Goal: Task Accomplishment & Management: Manage account settings

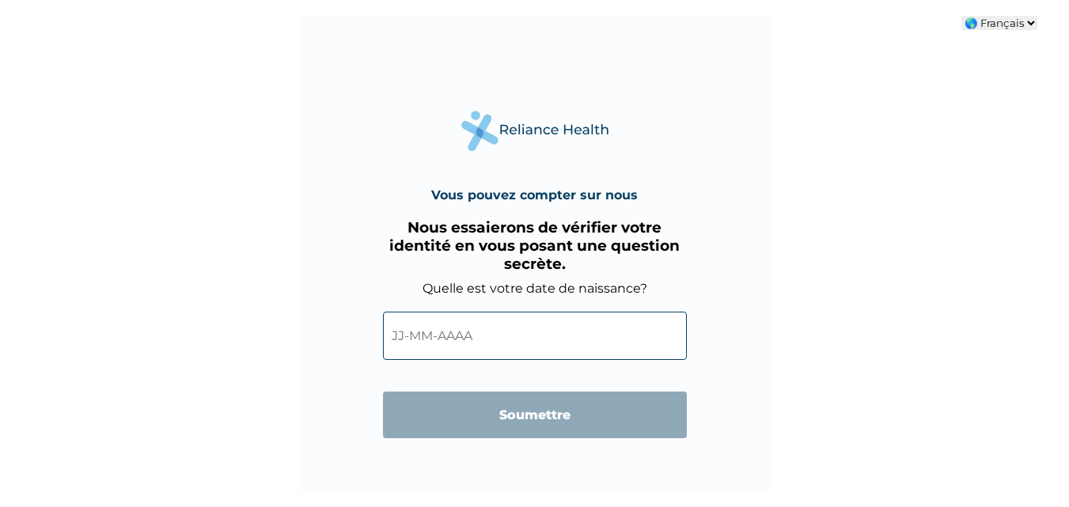
click at [456, 336] on input "text" at bounding box center [535, 336] width 304 height 48
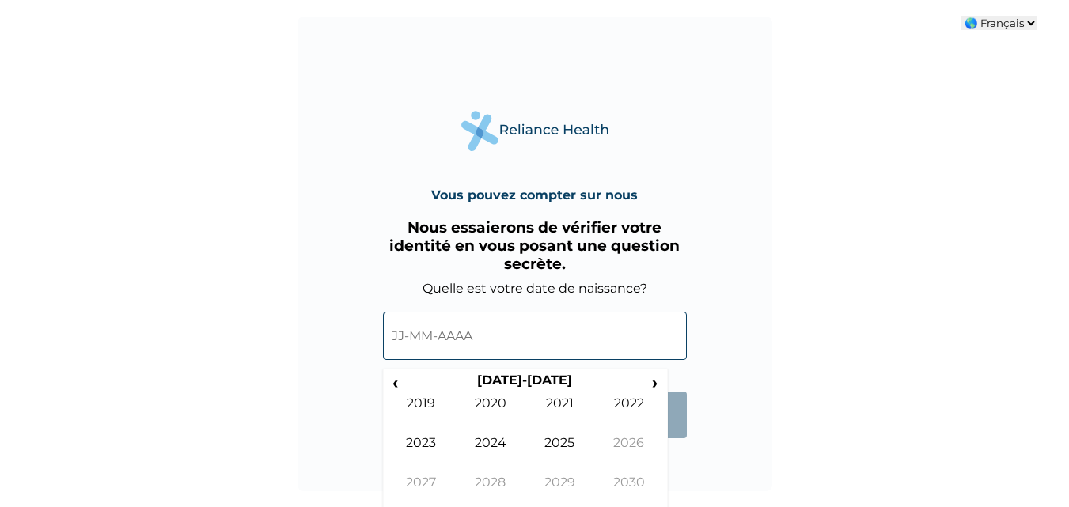
click at [677, 466] on div "Vous pouvez compter sur nous Nous essaierons de vérifier votre identité en vous…" at bounding box center [535, 254] width 475 height 475
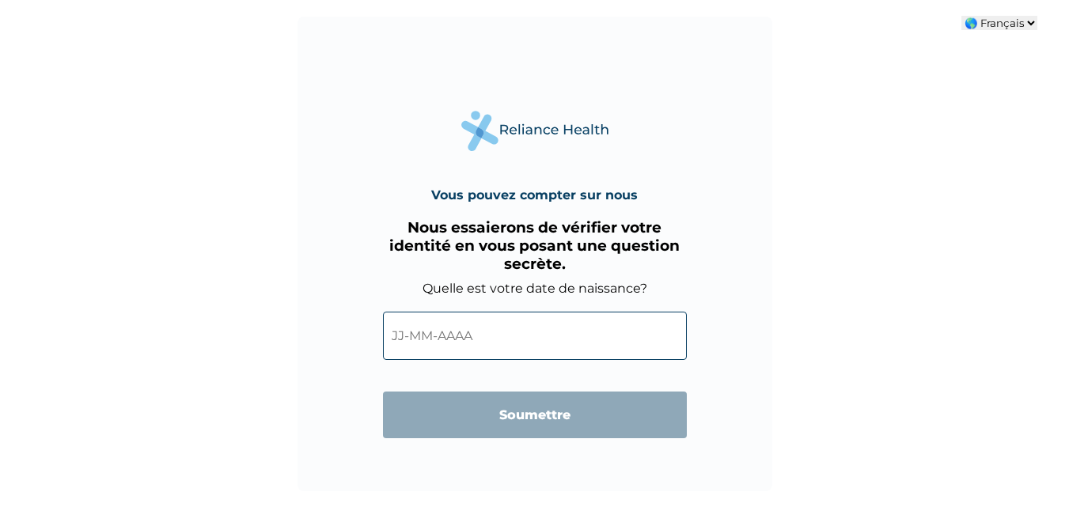
click at [416, 332] on input "text" at bounding box center [535, 336] width 304 height 48
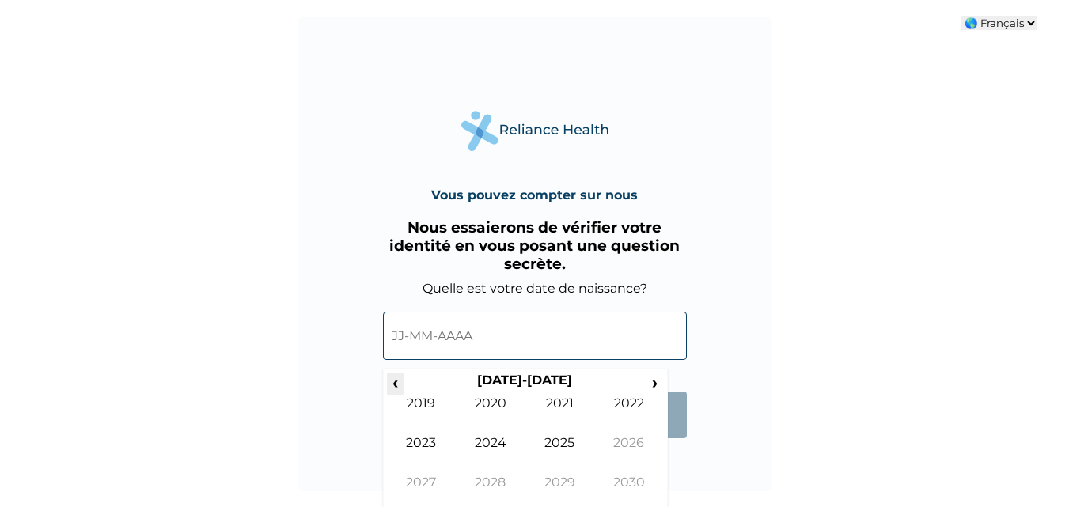
click at [393, 382] on font "‹" at bounding box center [395, 383] width 6 height 20
click at [491, 443] on font "1984" at bounding box center [490, 442] width 29 height 15
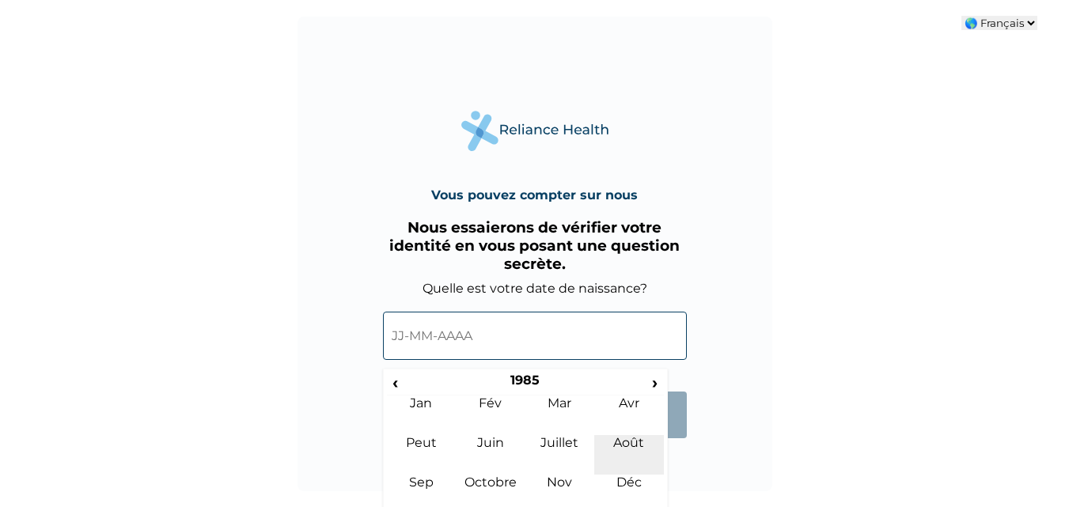
click at [637, 446] on font "Août" at bounding box center [628, 442] width 31 height 15
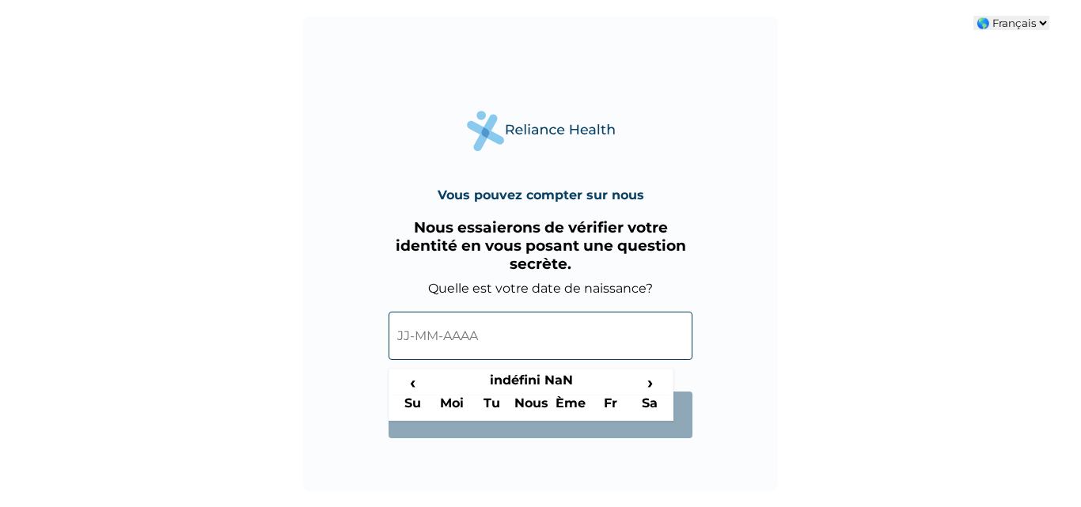
click at [416, 336] on input "text" at bounding box center [541, 336] width 304 height 48
click at [680, 357] on form "Quelle est votre date de naissance? ‹ indéfini NaN › Su Moi Tu Nous Ème Fr Sa S…" at bounding box center [541, 367] width 304 height 173
click at [650, 385] on font "›" at bounding box center [650, 383] width 6 height 20
click at [650, 382] on font "›" at bounding box center [650, 383] width 6 height 20
click at [408, 385] on span "‹" at bounding box center [412, 383] width 40 height 20
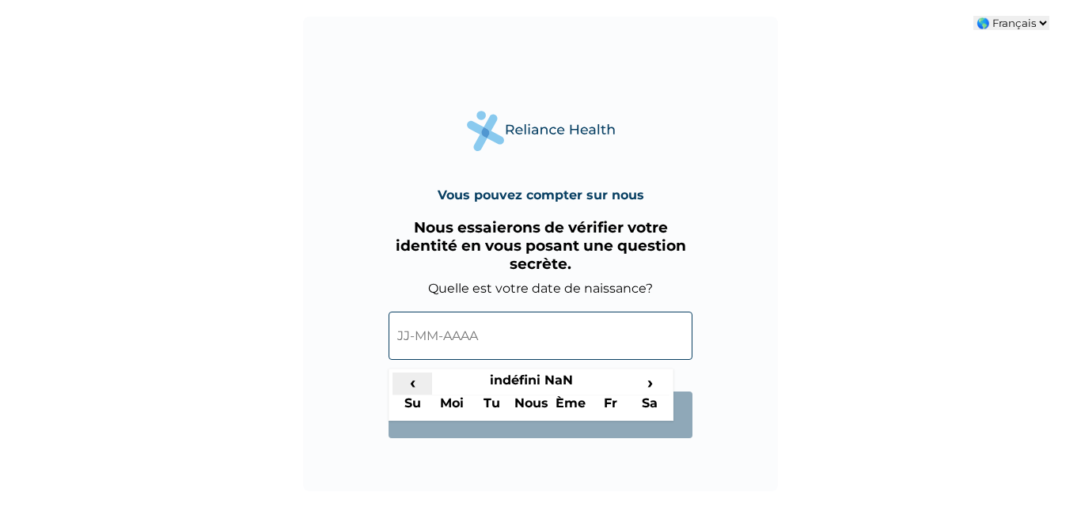
click at [408, 385] on span "‹" at bounding box center [412, 383] width 40 height 20
click at [518, 342] on input "text" at bounding box center [541, 336] width 304 height 48
click at [407, 385] on span "‹" at bounding box center [412, 383] width 40 height 20
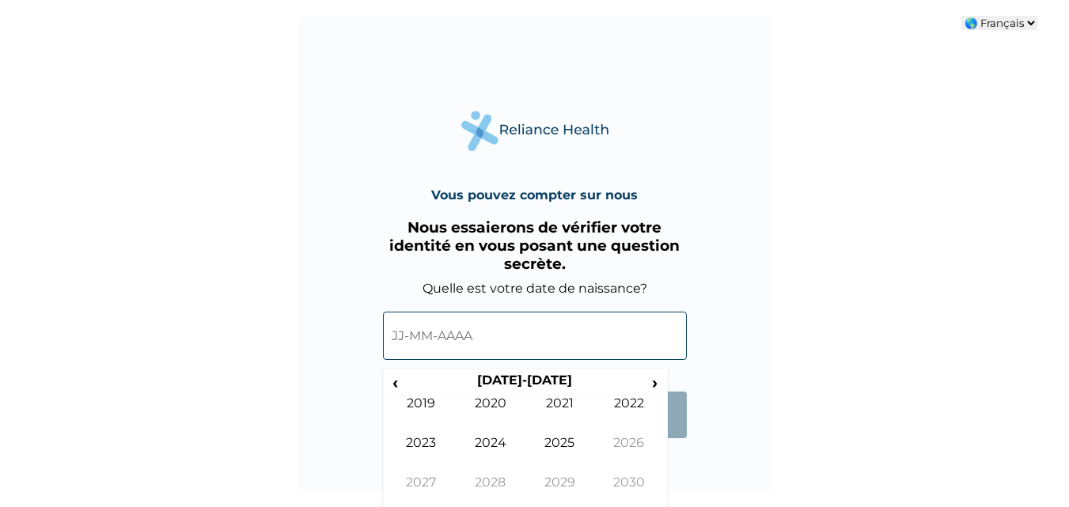
click at [502, 327] on input "text" at bounding box center [535, 336] width 304 height 48
click at [395, 385] on font "‹" at bounding box center [395, 383] width 6 height 20
click at [684, 495] on div "🌎 Français 🌎 Anglais Vous pouvez compter sur nous Nous essaierons de vérifier v…" at bounding box center [534, 253] width 1069 height 507
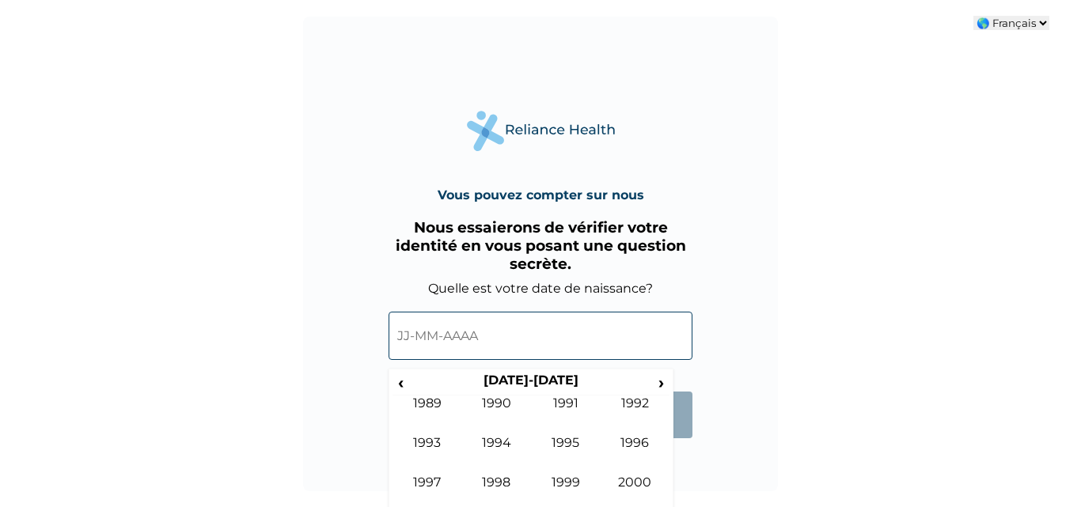
click at [671, 497] on div "🌎 Français 🌎 Anglais Vous pouvez compter sur nous Nous essaierons de vérifier v…" at bounding box center [540, 253] width 1081 height 507
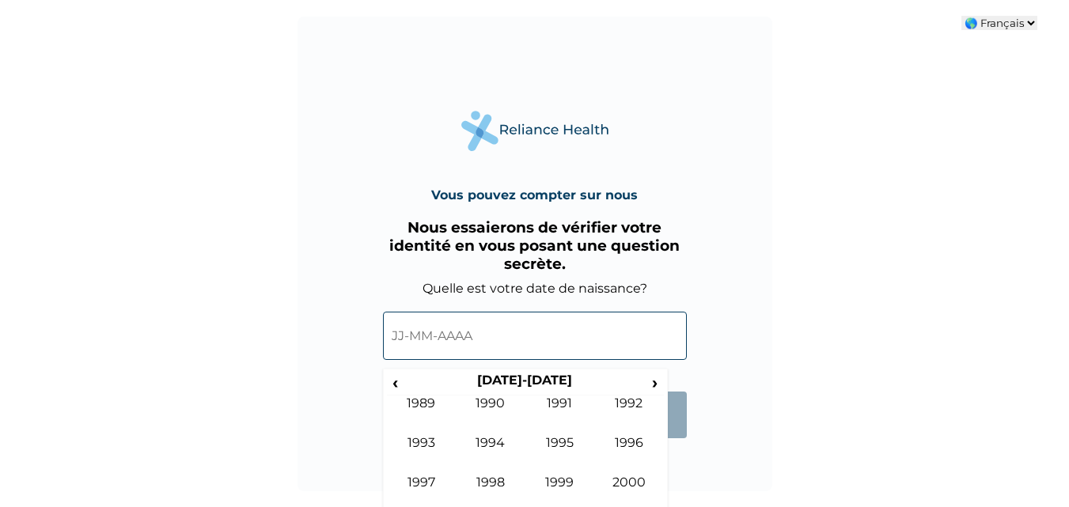
click at [440, 335] on input "text" at bounding box center [535, 336] width 304 height 48
click at [392, 385] on font "‹" at bounding box center [395, 383] width 6 height 20
click at [658, 381] on span "›" at bounding box center [654, 383] width 17 height 20
click at [496, 437] on font "1984" at bounding box center [490, 442] width 29 height 15
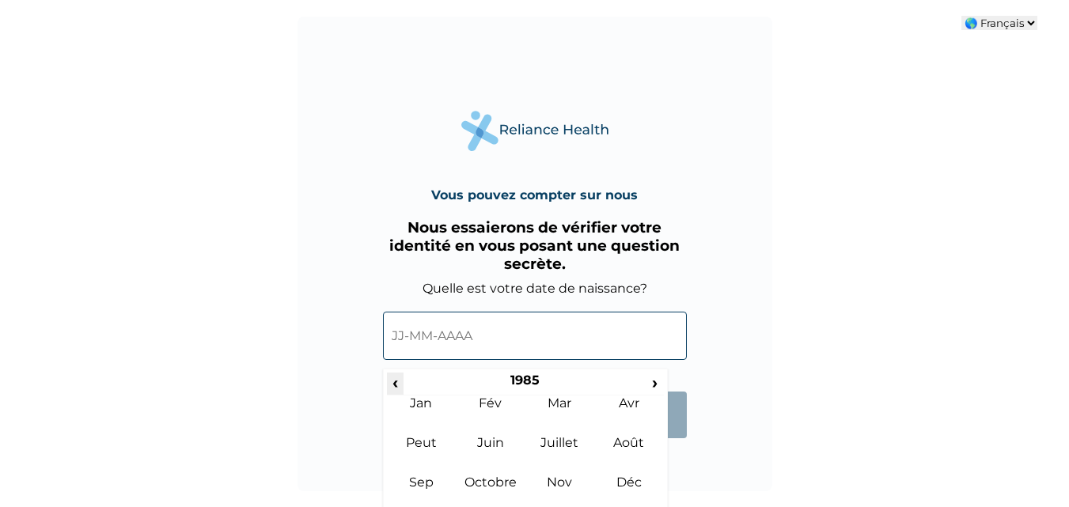
click at [393, 381] on font "‹" at bounding box center [395, 383] width 6 height 20
click at [653, 382] on font "›" at bounding box center [655, 383] width 6 height 20
click at [637, 444] on font "Août" at bounding box center [628, 442] width 31 height 15
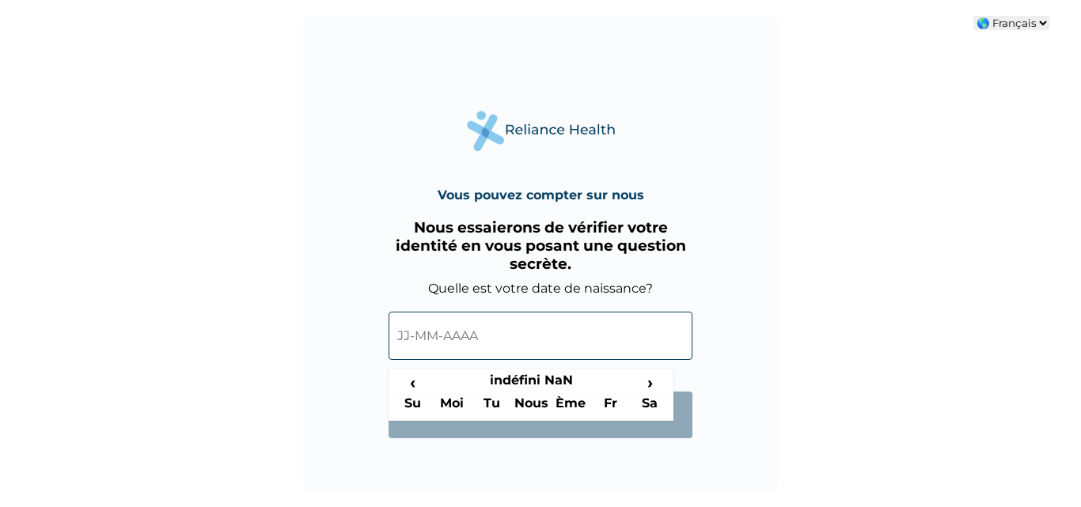
click at [516, 330] on input "text" at bounding box center [541, 336] width 304 height 48
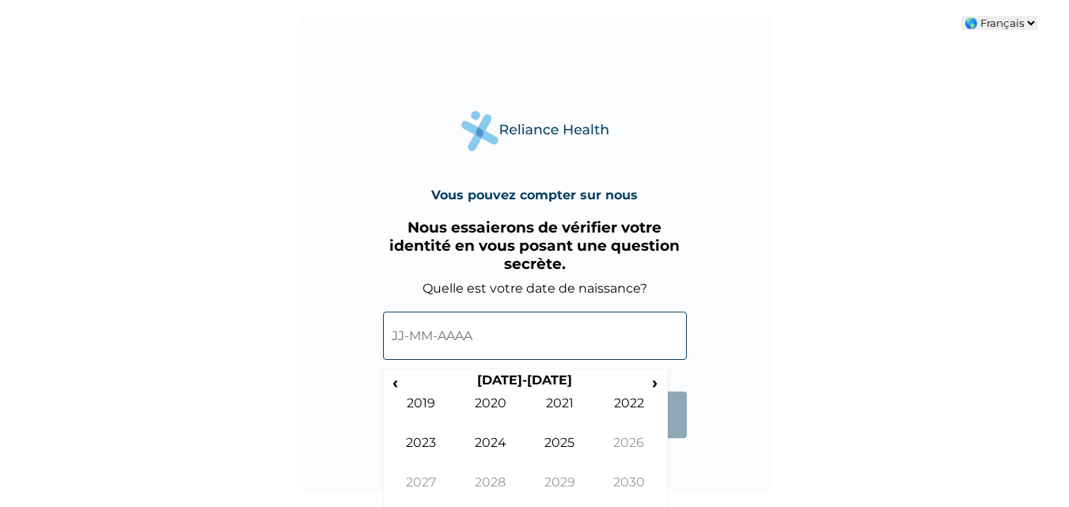
click at [485, 332] on input "text" at bounding box center [535, 336] width 304 height 48
click at [399, 378] on span "‹" at bounding box center [395, 383] width 17 height 20
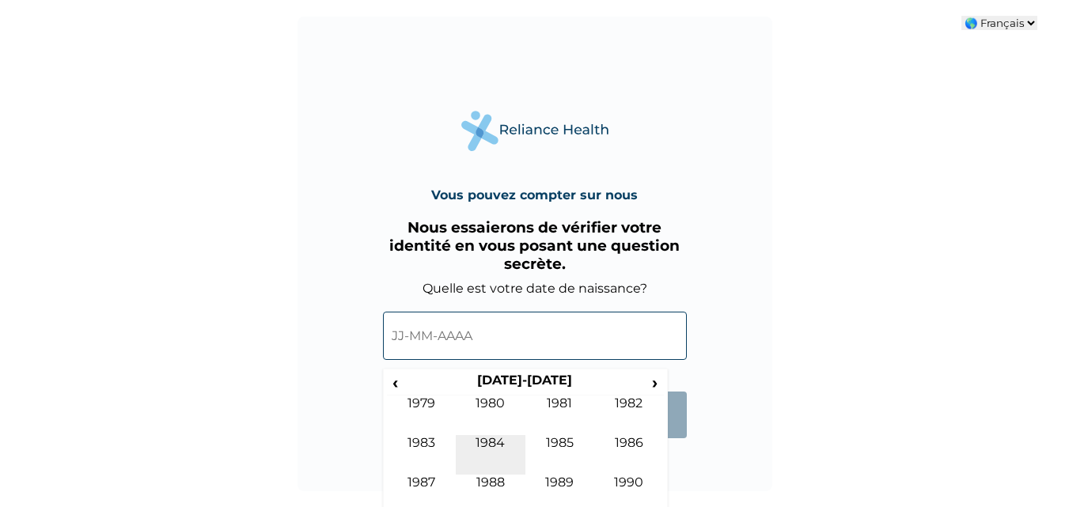
click at [489, 441] on font "1984" at bounding box center [490, 442] width 29 height 15
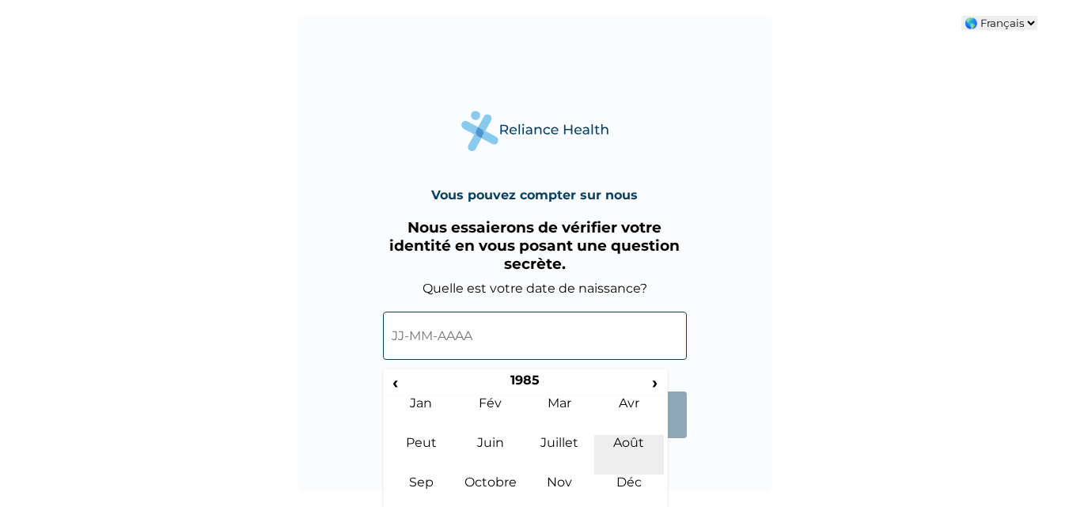
click at [635, 444] on font "Août" at bounding box center [628, 442] width 31 height 15
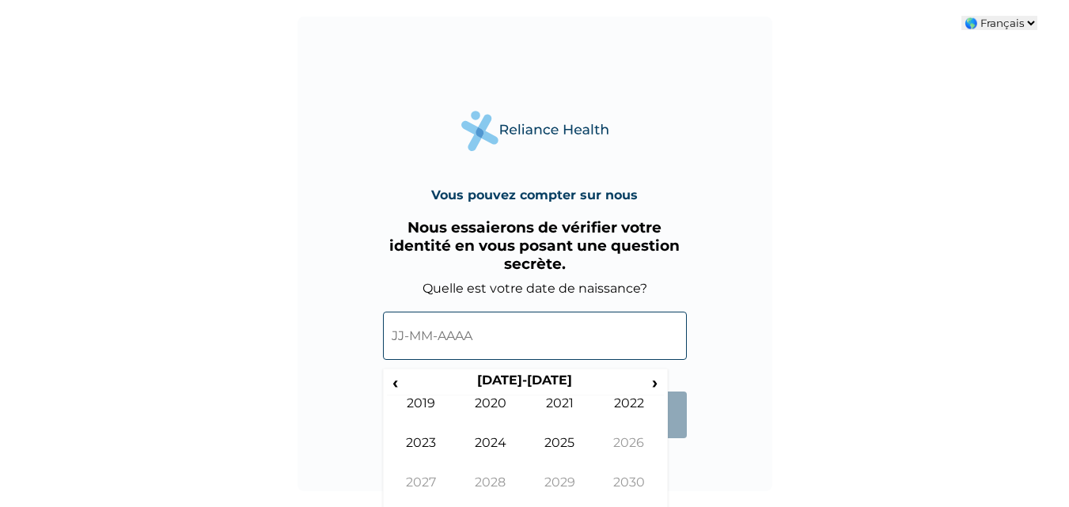
click at [461, 343] on input "text" at bounding box center [535, 336] width 304 height 48
click at [400, 385] on span "‹" at bounding box center [395, 383] width 17 height 20
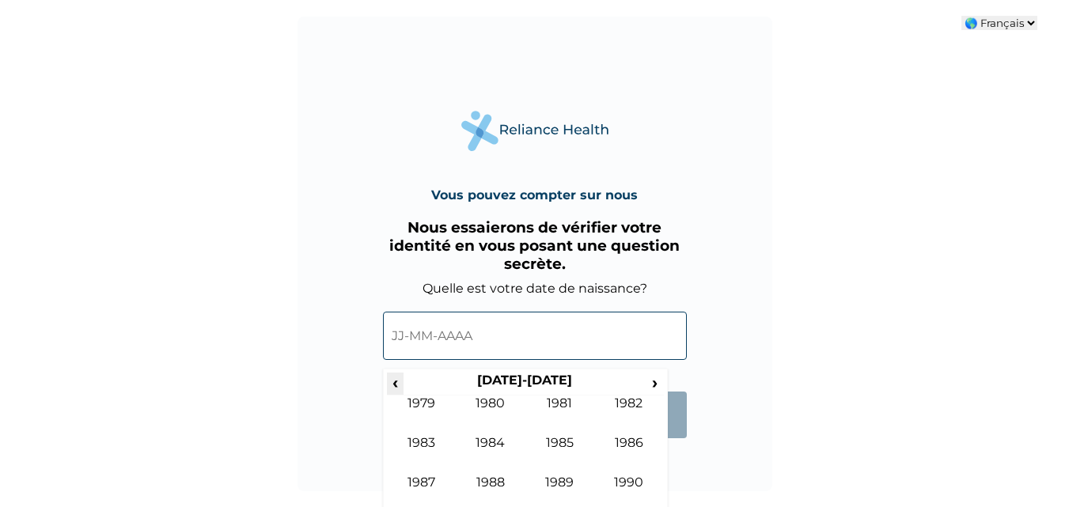
click at [400, 385] on span "‹" at bounding box center [395, 383] width 17 height 20
click at [654, 380] on font "›" at bounding box center [655, 383] width 6 height 20
click at [488, 438] on font "1984" at bounding box center [490, 442] width 29 height 15
click at [624, 438] on font "Août" at bounding box center [628, 442] width 31 height 15
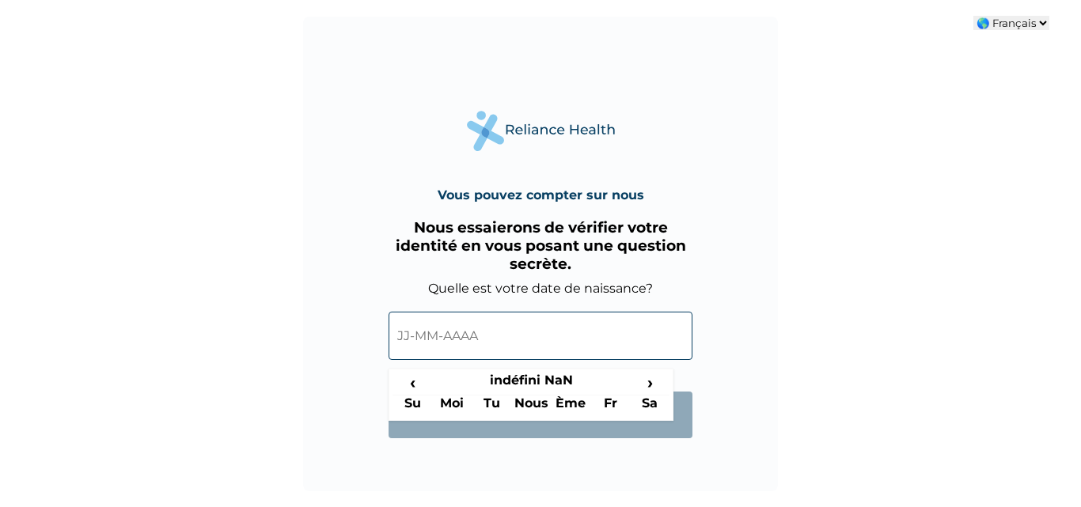
click at [464, 339] on input "text" at bounding box center [541, 336] width 304 height 48
click at [415, 399] on font "Su" at bounding box center [412, 403] width 17 height 15
click at [402, 332] on input "text" at bounding box center [541, 336] width 304 height 48
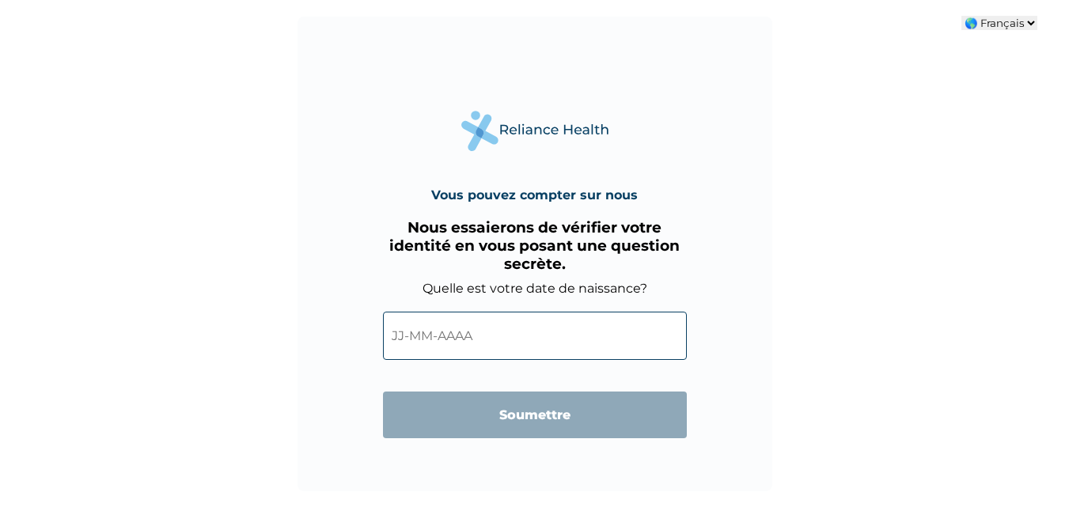
click at [461, 335] on input "text" at bounding box center [535, 336] width 304 height 48
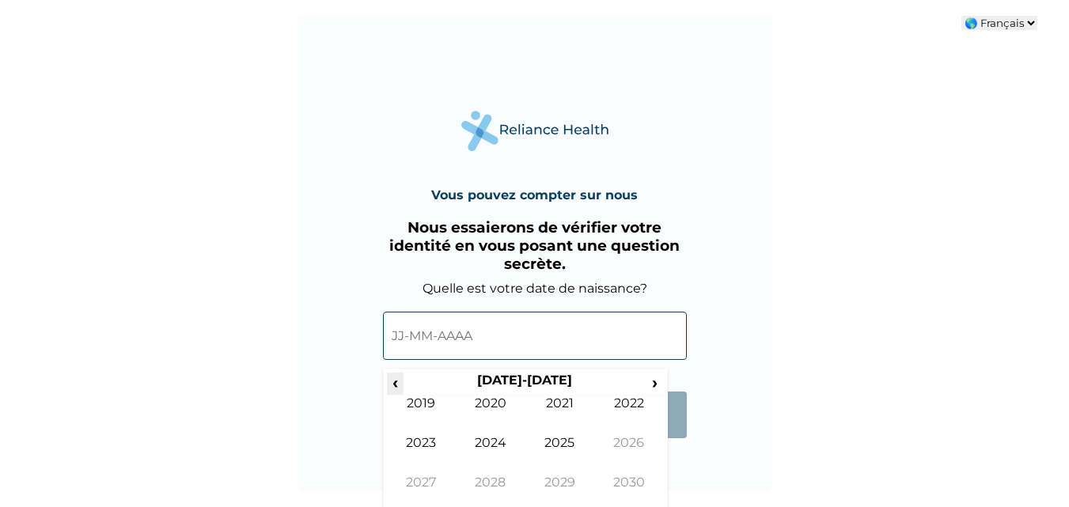
click at [389, 381] on span "‹" at bounding box center [395, 383] width 17 height 20
click at [394, 380] on font "‹" at bounding box center [395, 383] width 6 height 20
click at [496, 442] on font "1984" at bounding box center [490, 442] width 29 height 15
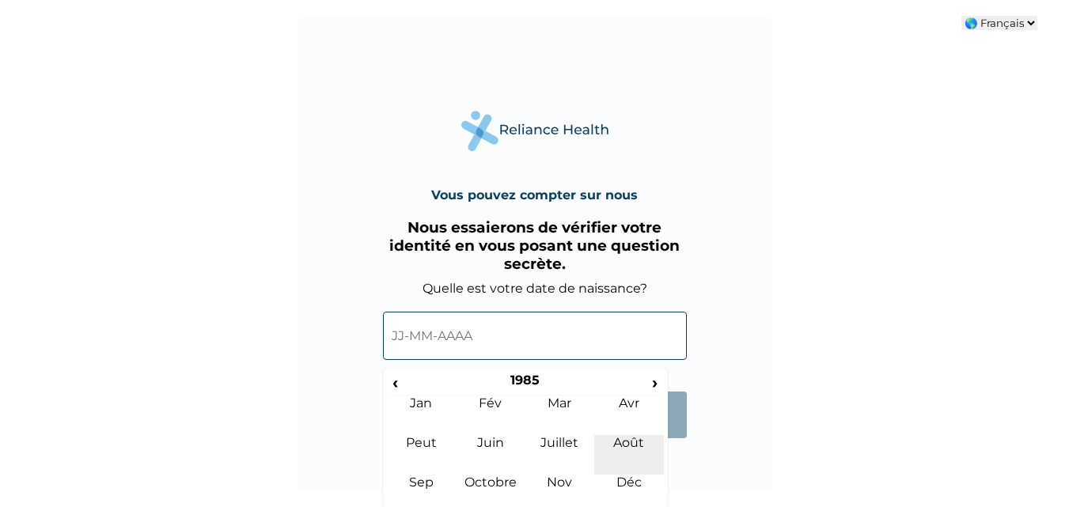
click at [627, 448] on font "Août" at bounding box center [628, 442] width 31 height 15
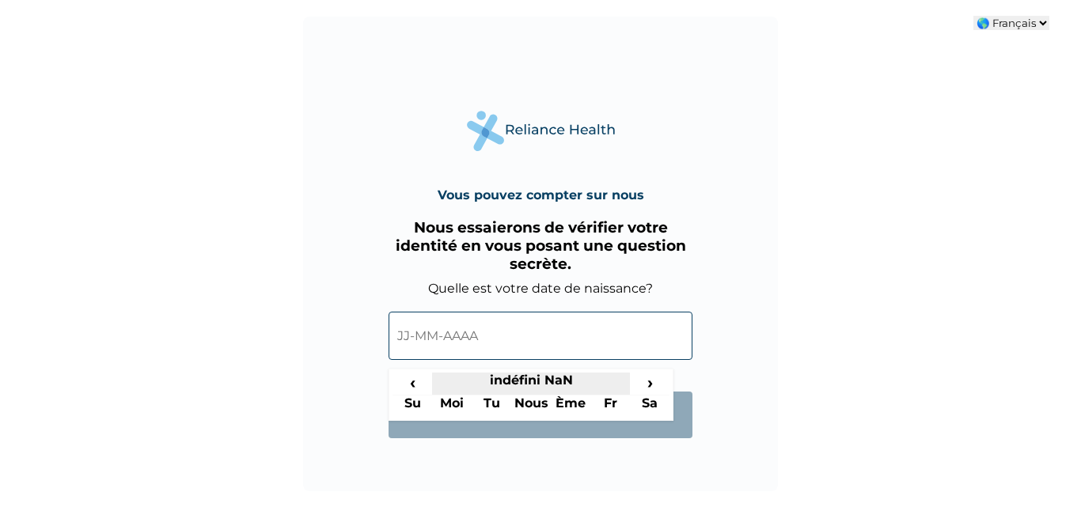
click at [546, 379] on font "indéfini NaN" at bounding box center [531, 380] width 83 height 15
